Goal: Register for event/course

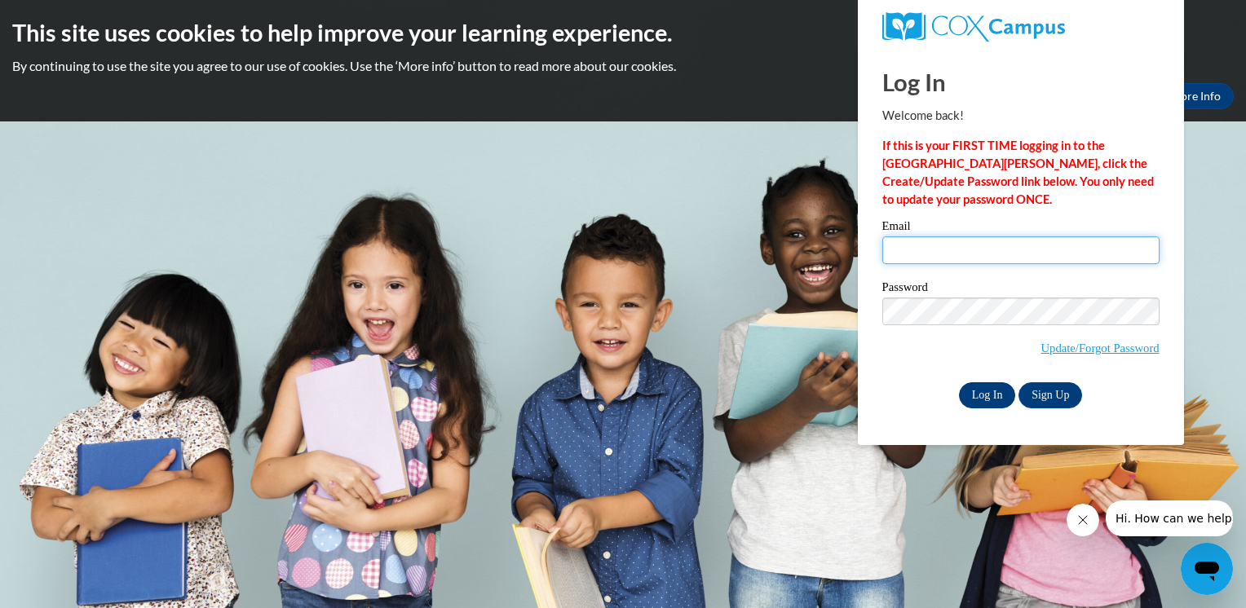
type input "mparis@holynameschool.org"
click at [990, 394] on input "Log In" at bounding box center [987, 396] width 57 height 26
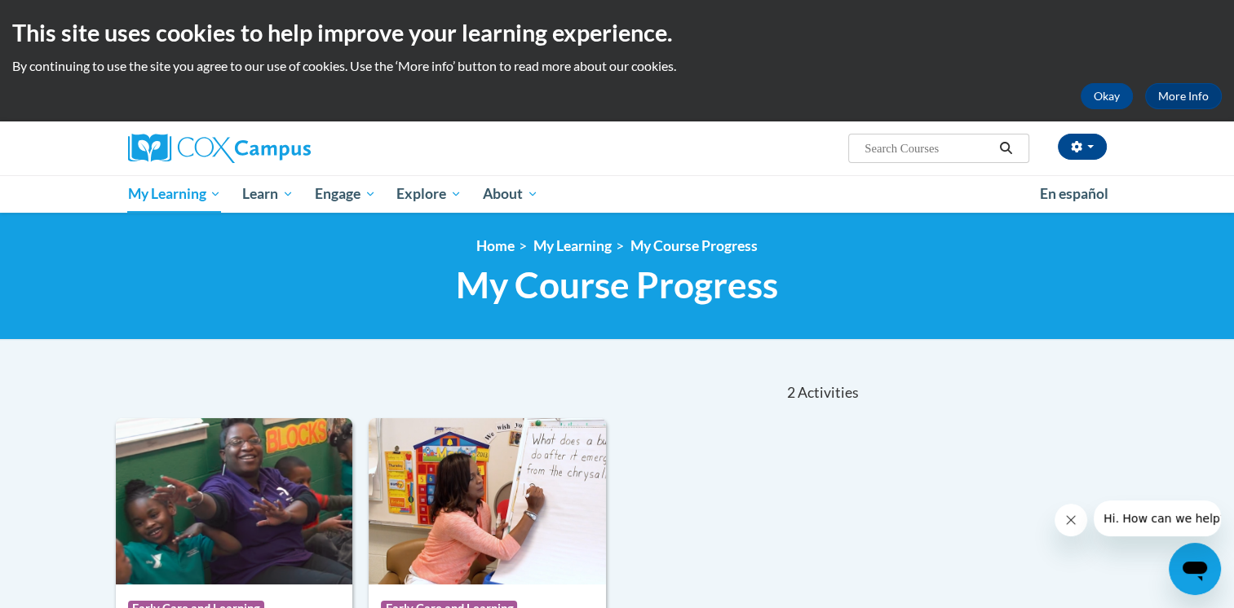
click at [905, 155] on input "Search..." at bounding box center [928, 149] width 131 height 20
type input "meaningful conversations"
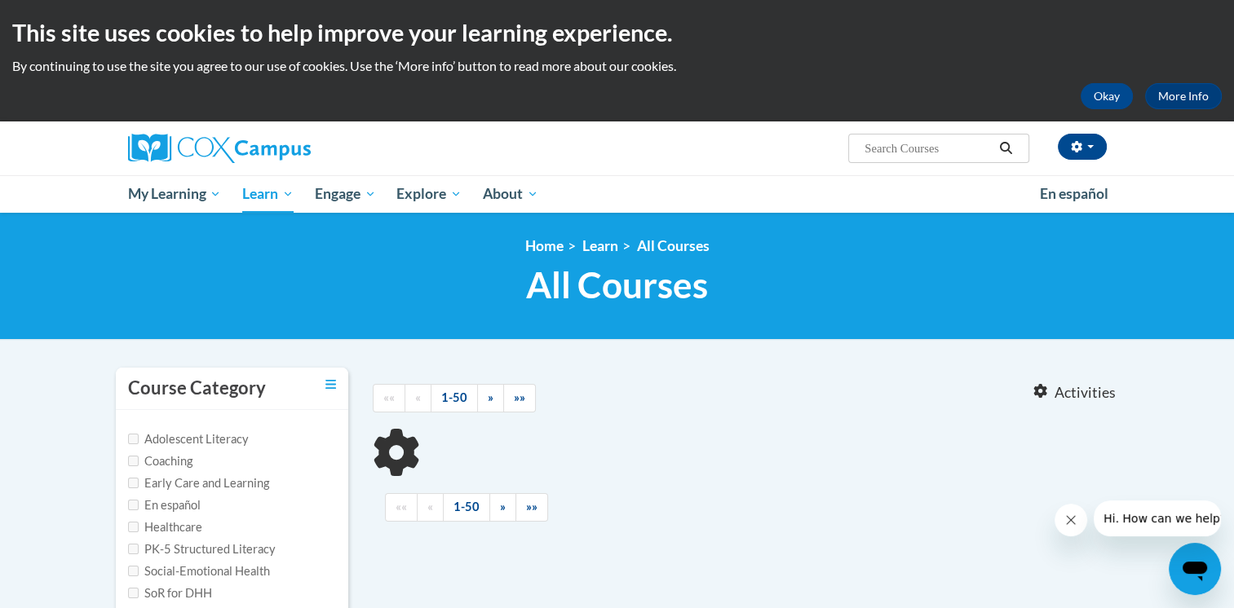
type input "meaningful conversations"
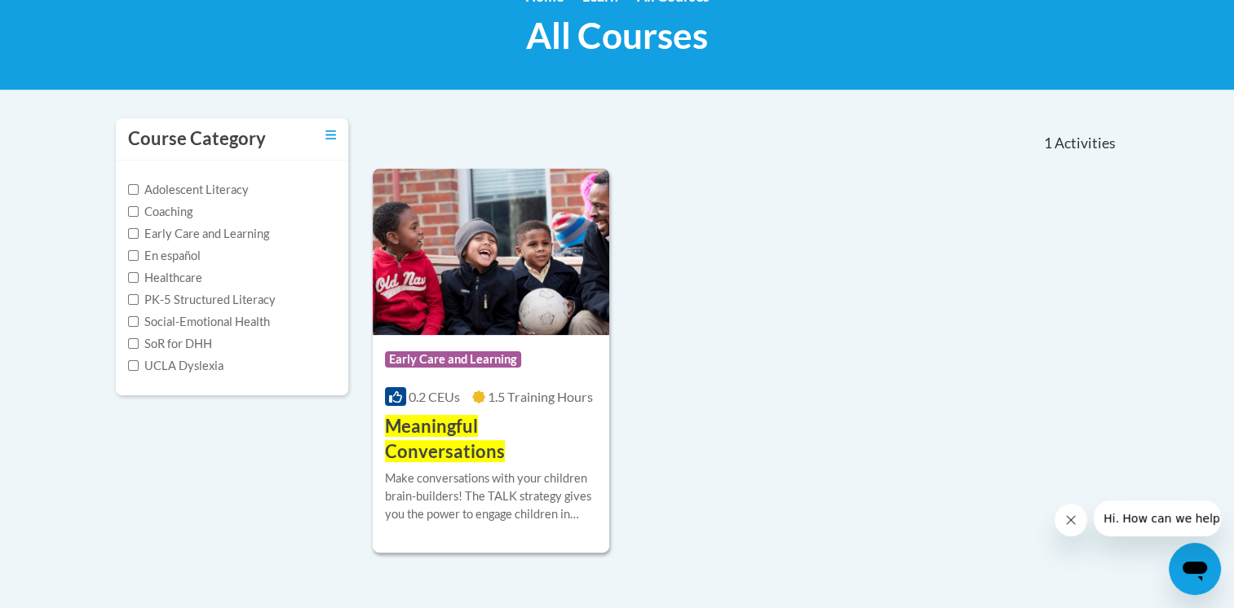
scroll to position [254, 0]
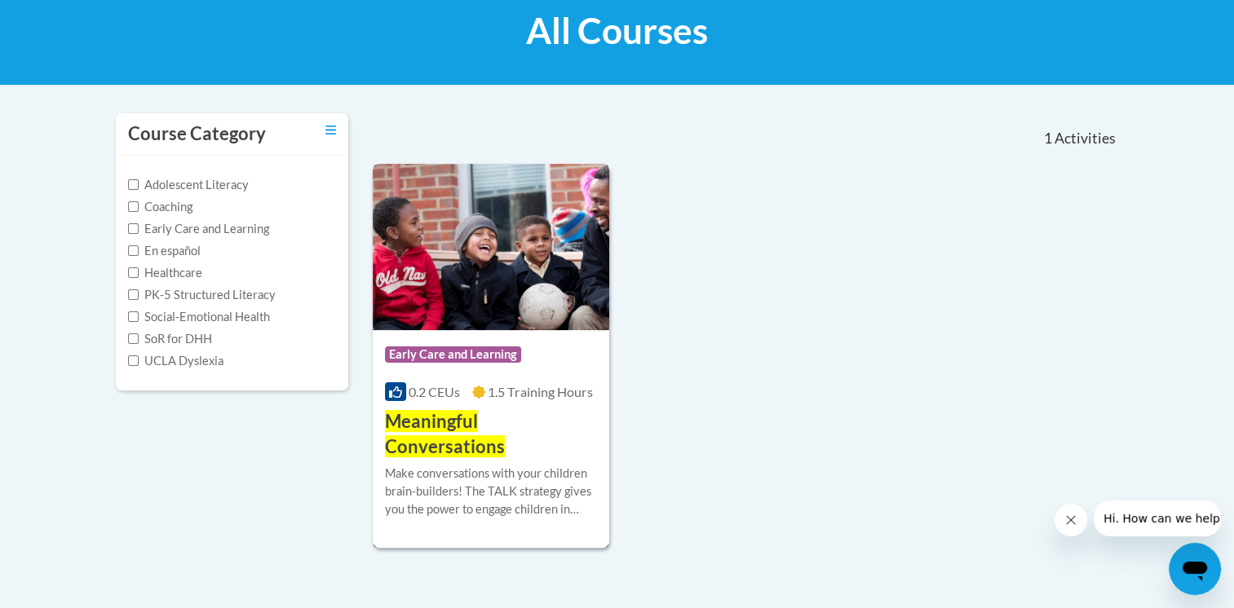
click at [463, 427] on span "Meaningful Conversations" at bounding box center [445, 433] width 120 height 47
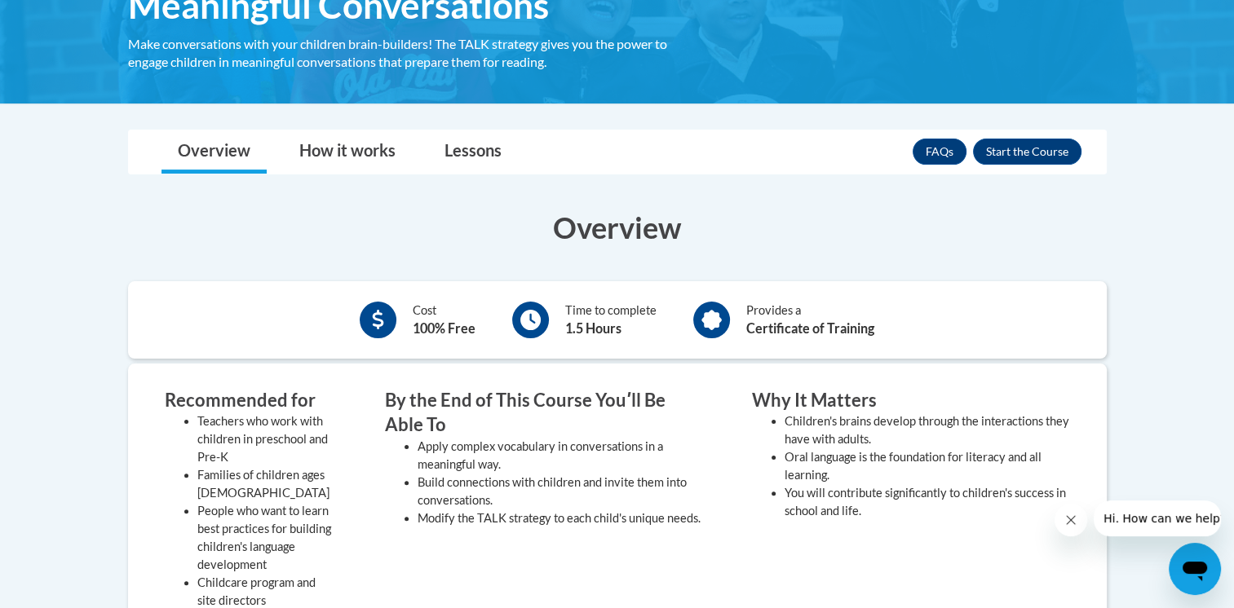
scroll to position [303, 0]
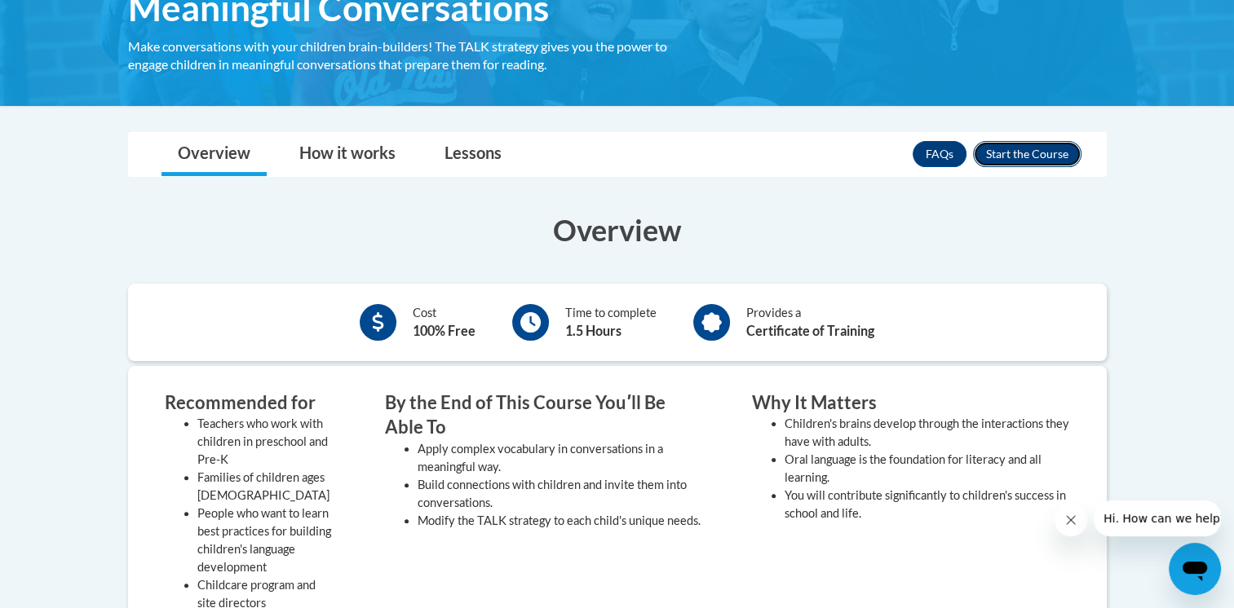
click at [1063, 146] on button "Enroll" at bounding box center [1027, 154] width 108 height 26
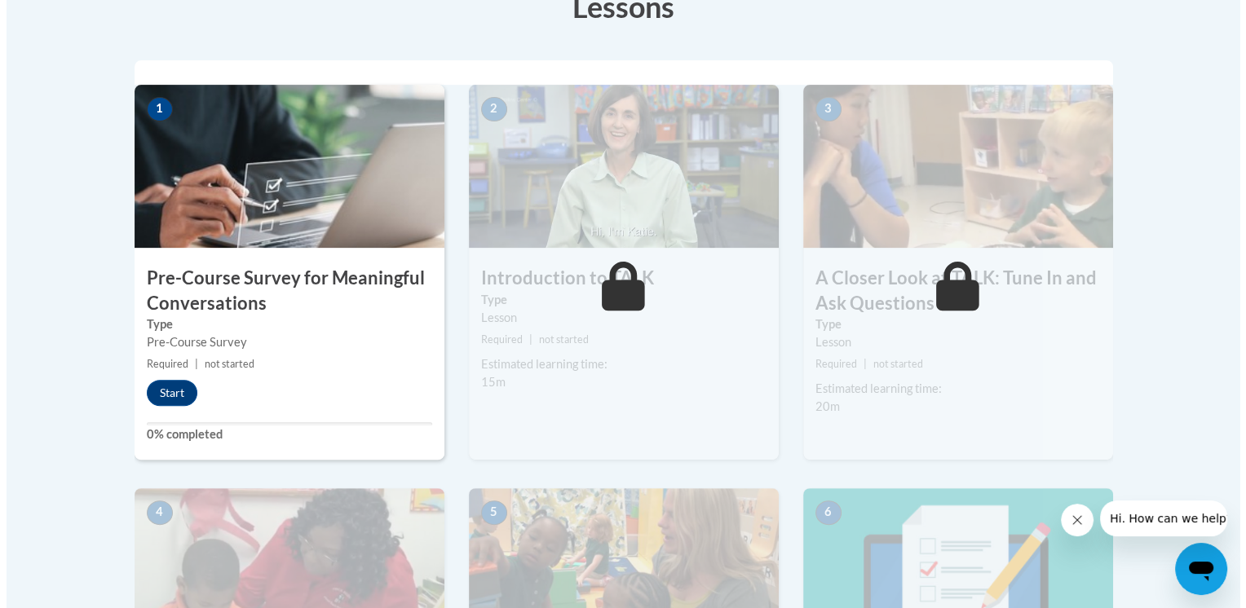
scroll to position [506, 0]
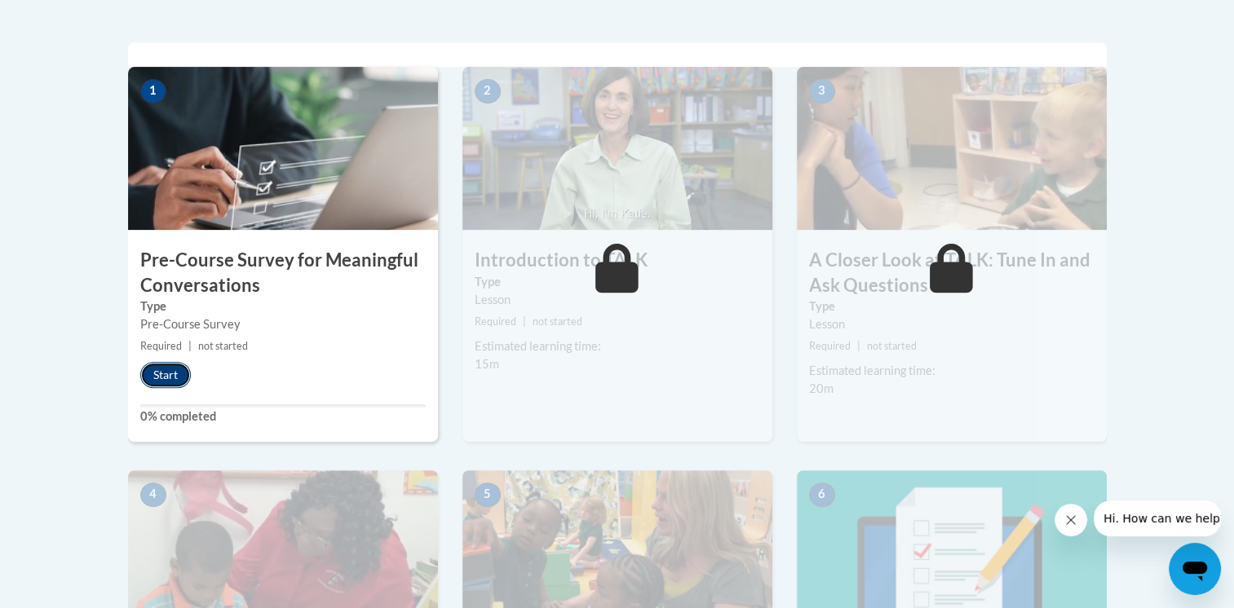
click at [173, 365] on button "Start" at bounding box center [165, 375] width 51 height 26
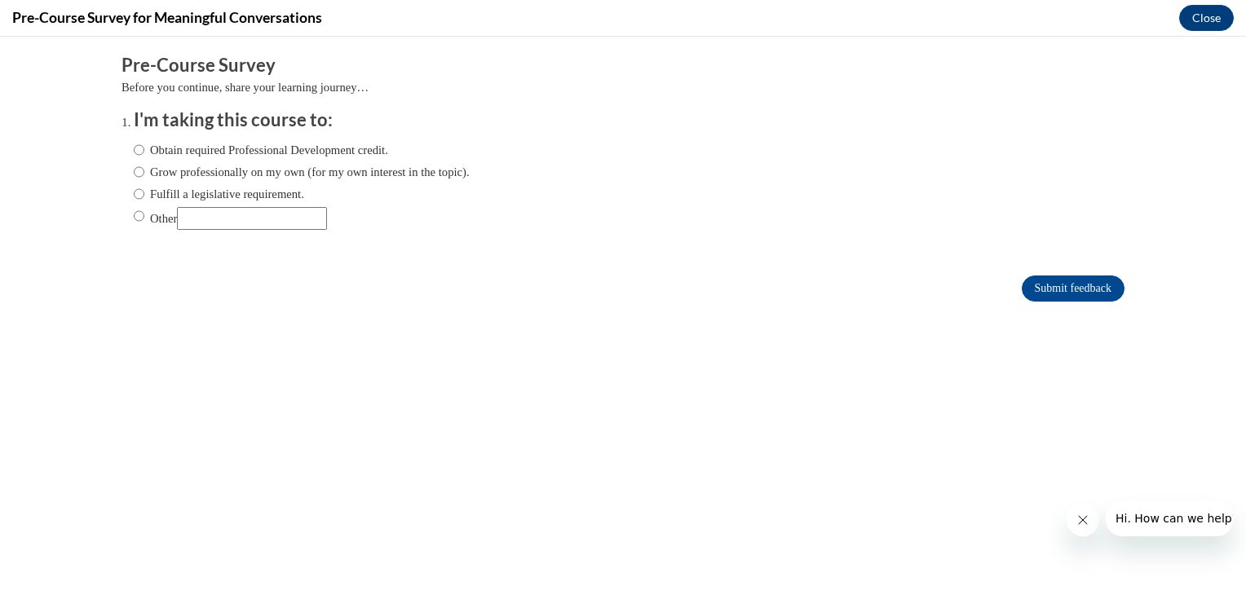
scroll to position [0, 0]
click at [134, 148] on input "Obtain required Professional Development credit." at bounding box center [139, 150] width 11 height 18
radio input "true"
click at [1057, 282] on input "Submit feedback" at bounding box center [1073, 289] width 103 height 26
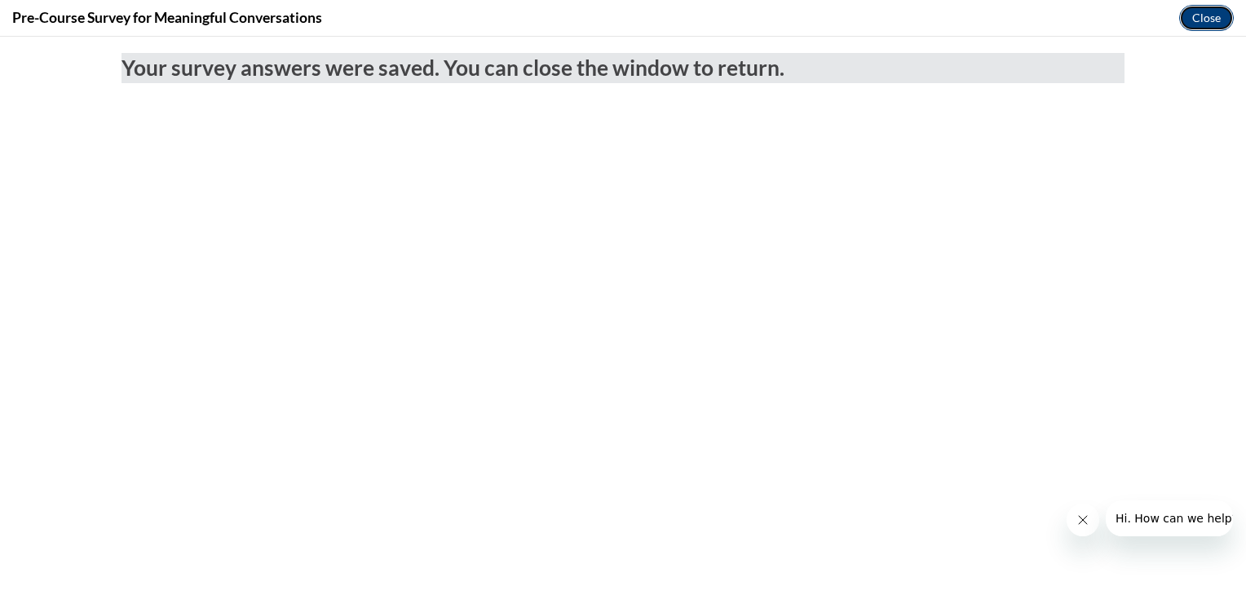
click at [1197, 16] on button "Close" at bounding box center [1206, 18] width 55 height 26
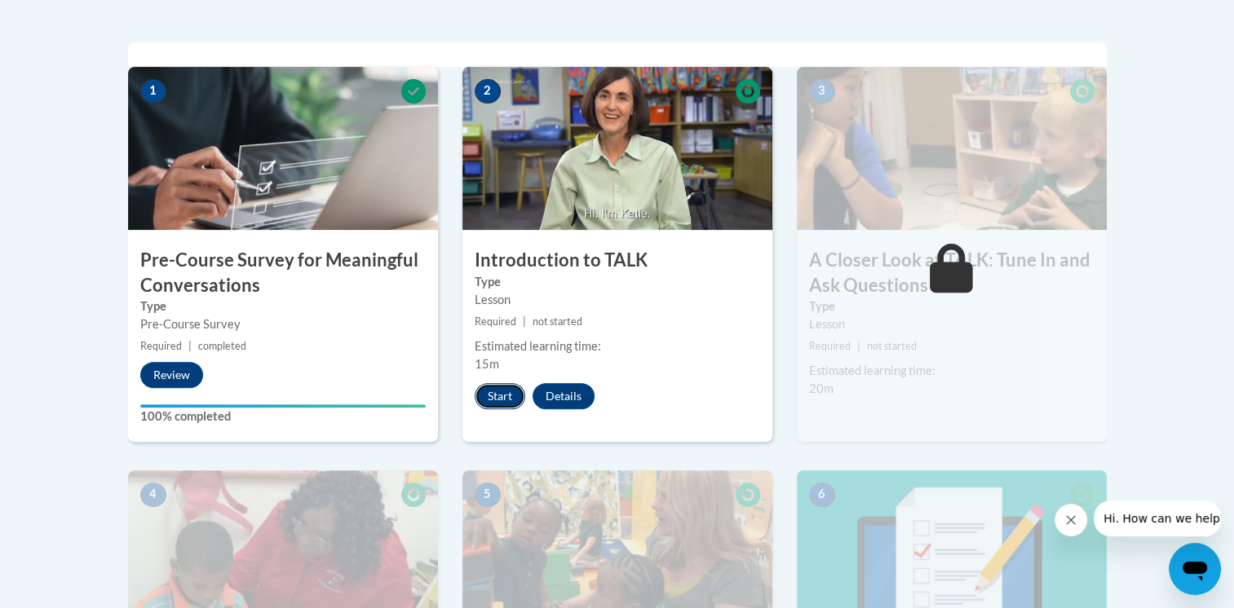
click at [504, 388] on button "Start" at bounding box center [500, 396] width 51 height 26
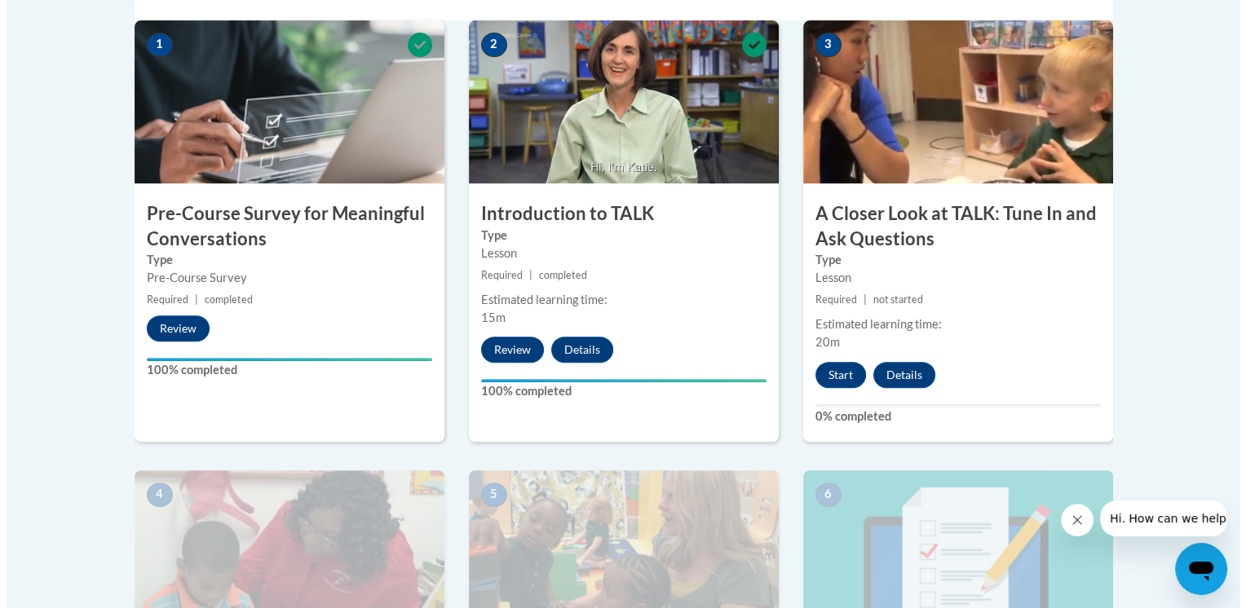
scroll to position [562, 0]
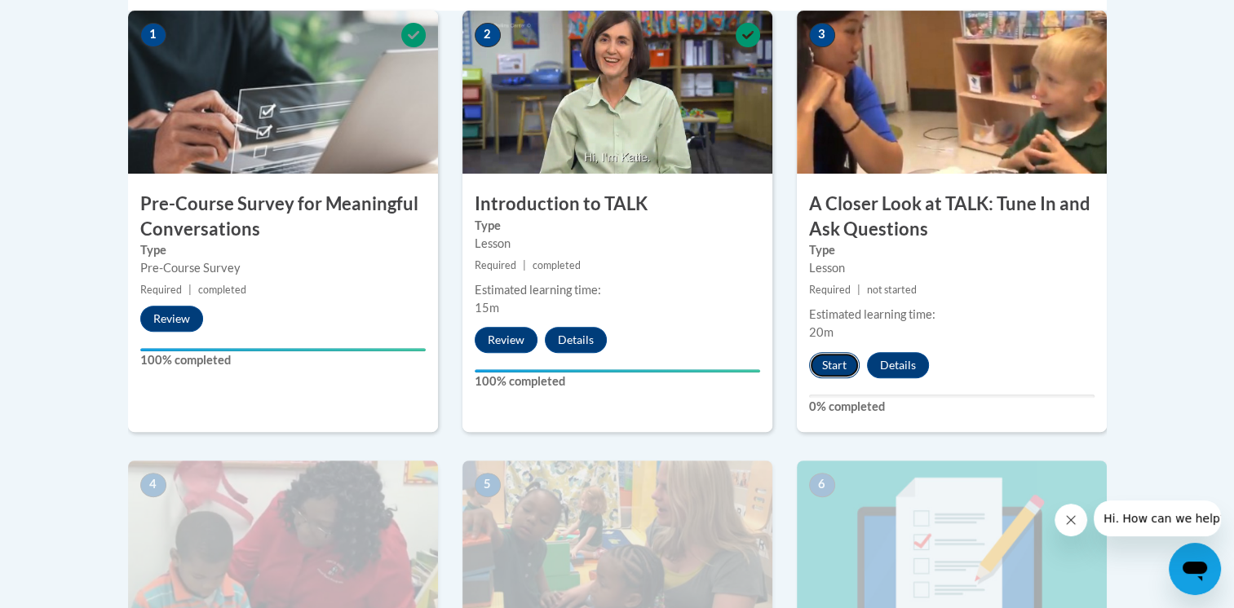
click at [835, 357] on button "Start" at bounding box center [834, 365] width 51 height 26
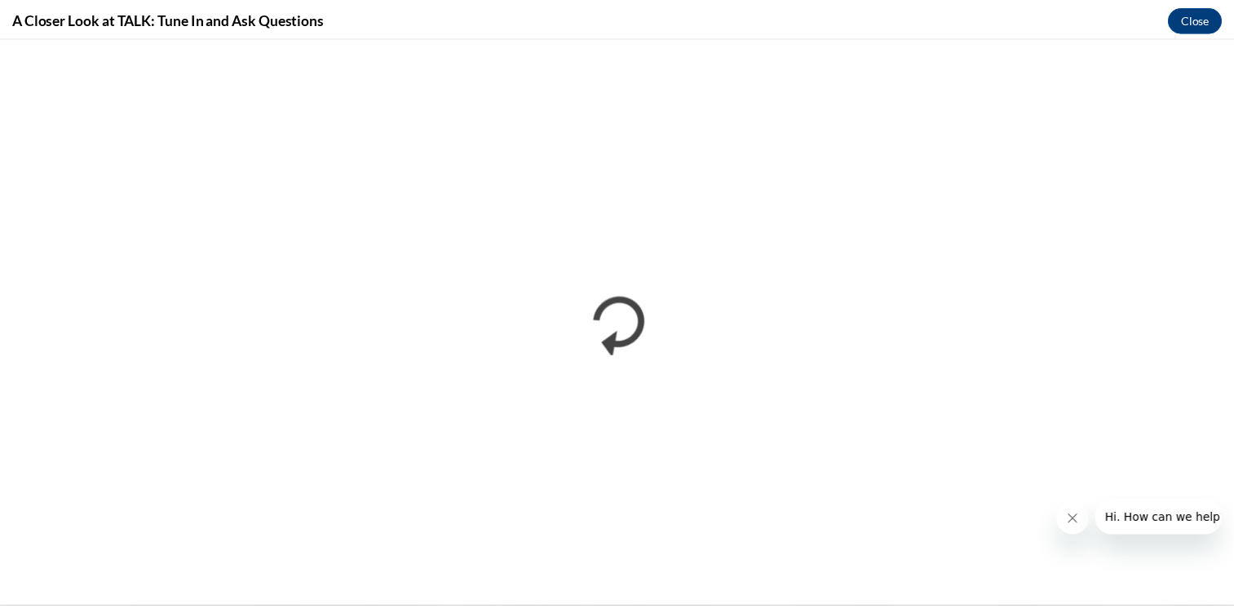
scroll to position [0, 0]
click at [1201, 20] on button "Close" at bounding box center [1206, 18] width 55 height 26
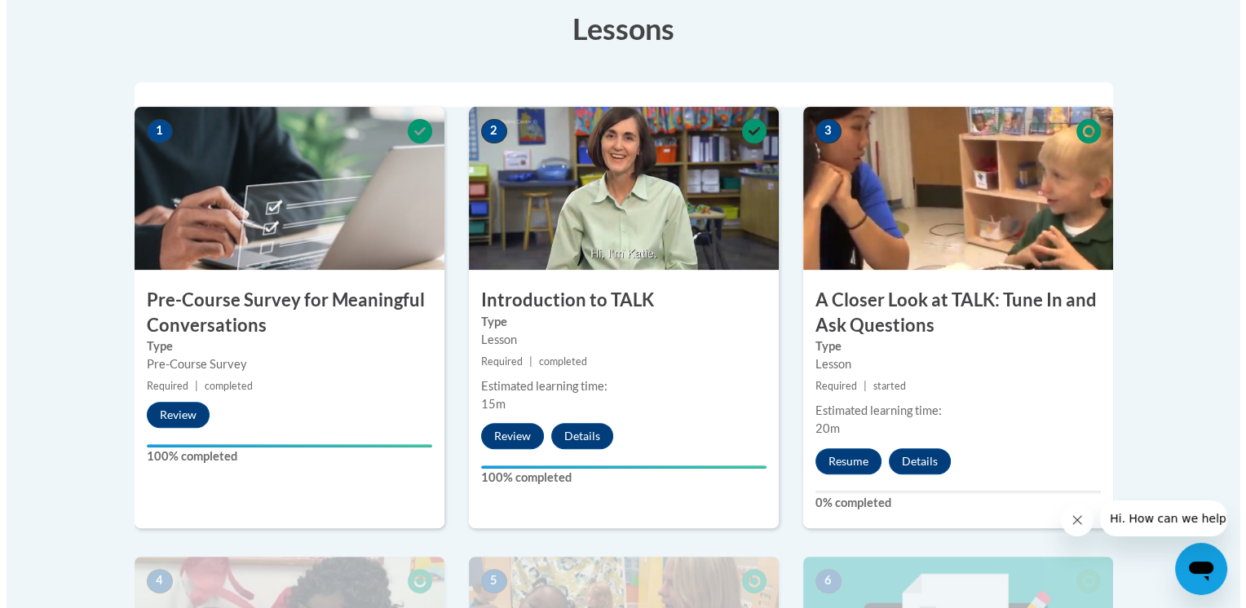
scroll to position [473, 0]
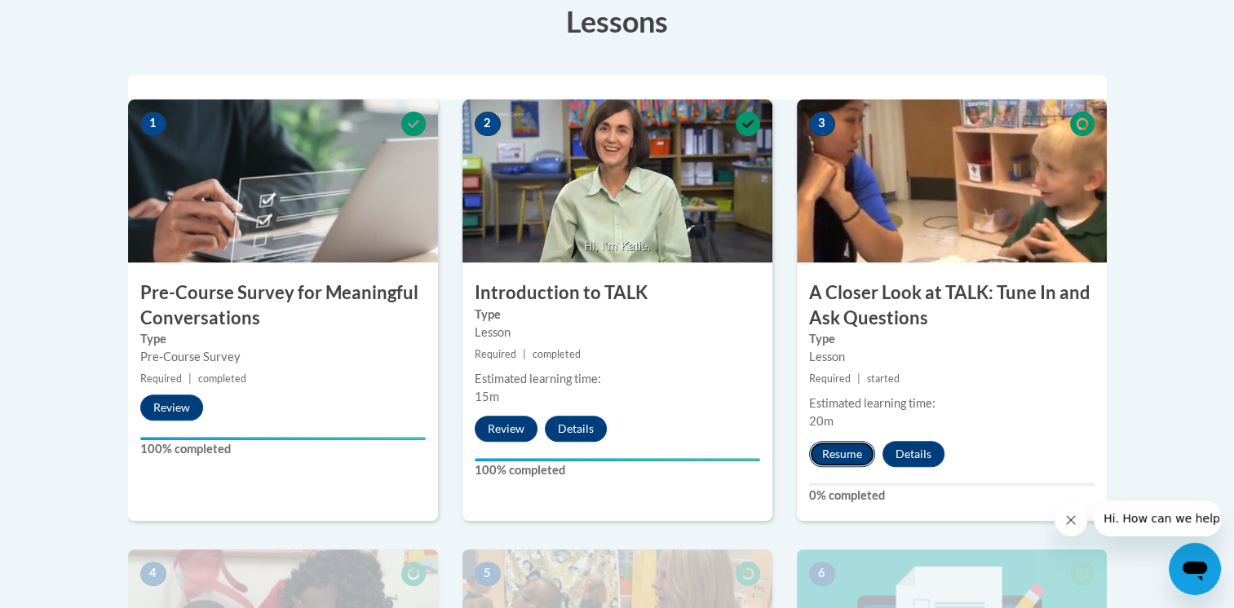
click at [838, 447] on button "Resume" at bounding box center [842, 454] width 66 height 26
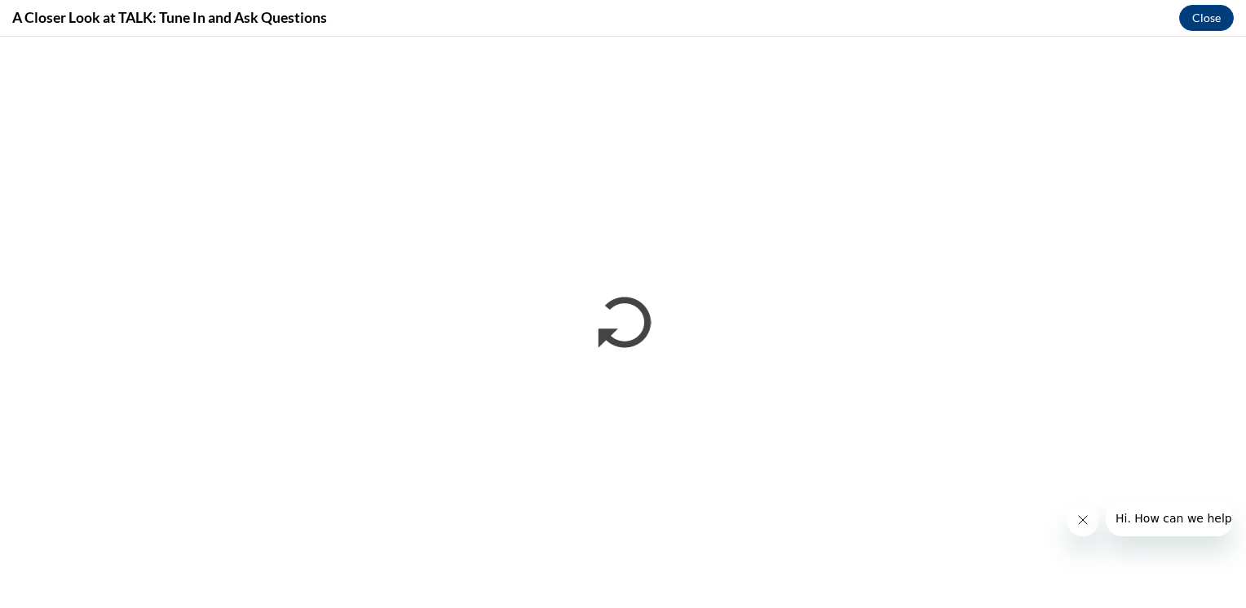
scroll to position [0, 0]
click at [1206, 15] on button "Close" at bounding box center [1206, 18] width 55 height 26
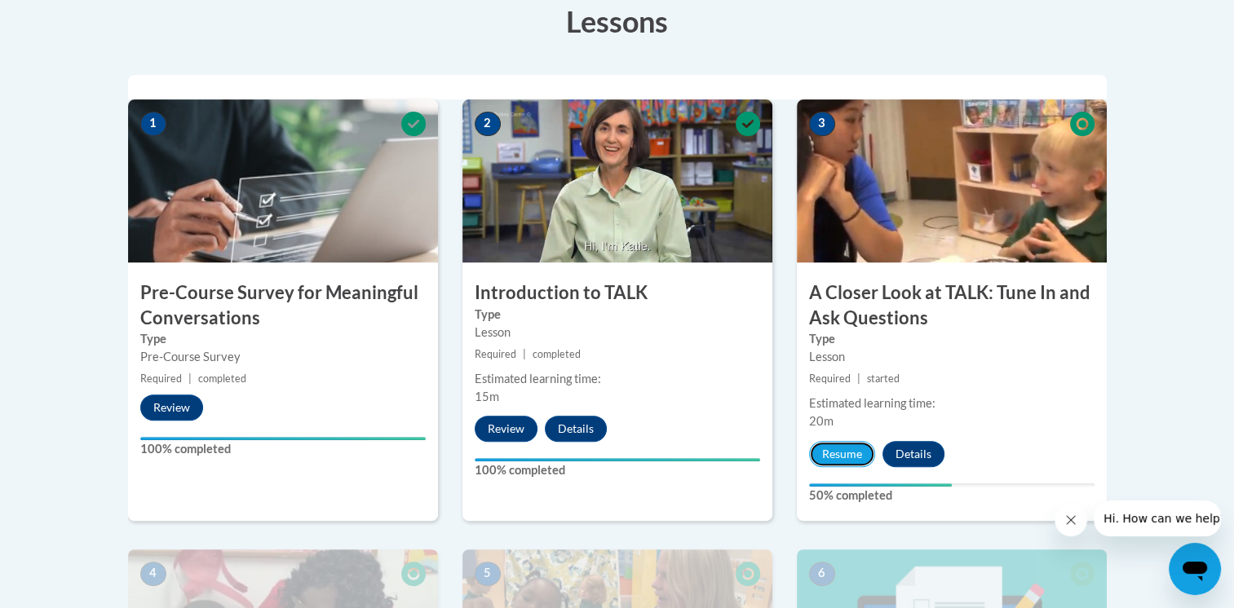
click at [851, 450] on button "Resume" at bounding box center [842, 454] width 66 height 26
